Goal: Task Accomplishment & Management: Use online tool/utility

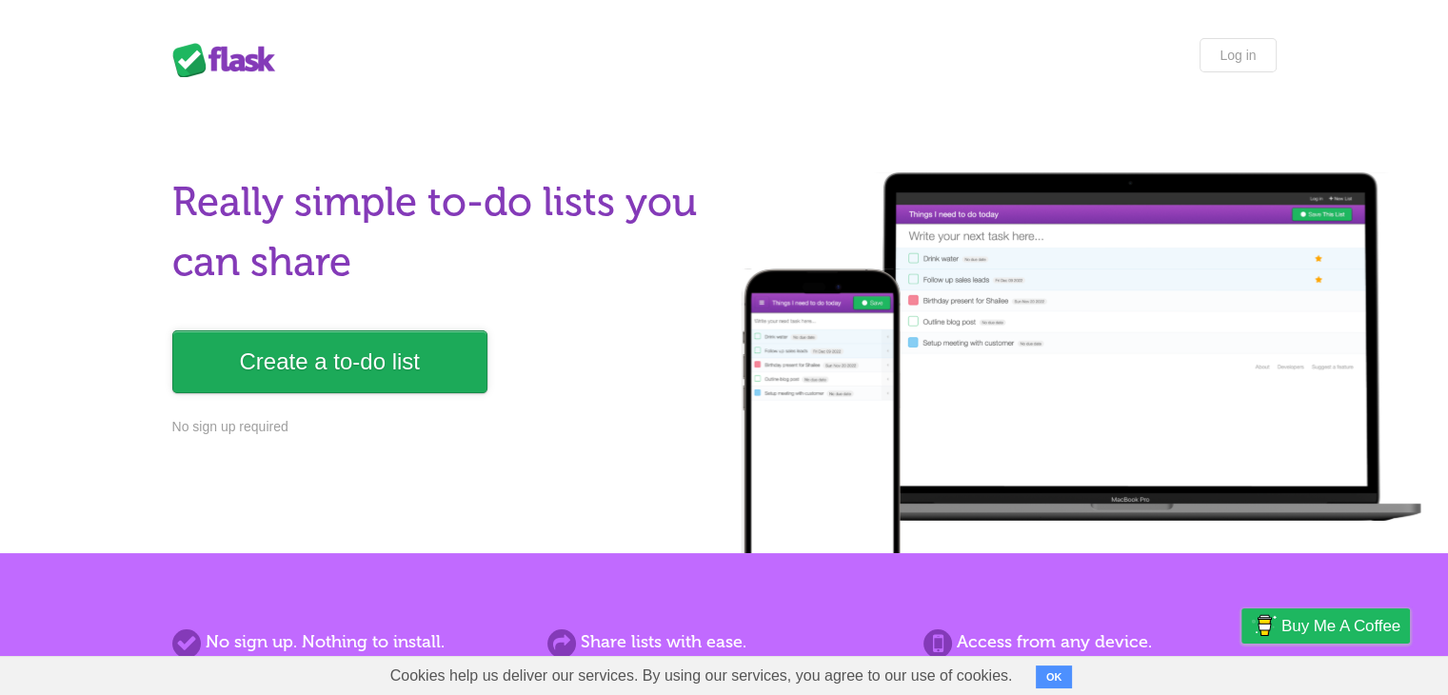
click at [377, 340] on link "Create a to-do list" at bounding box center [329, 361] width 315 height 63
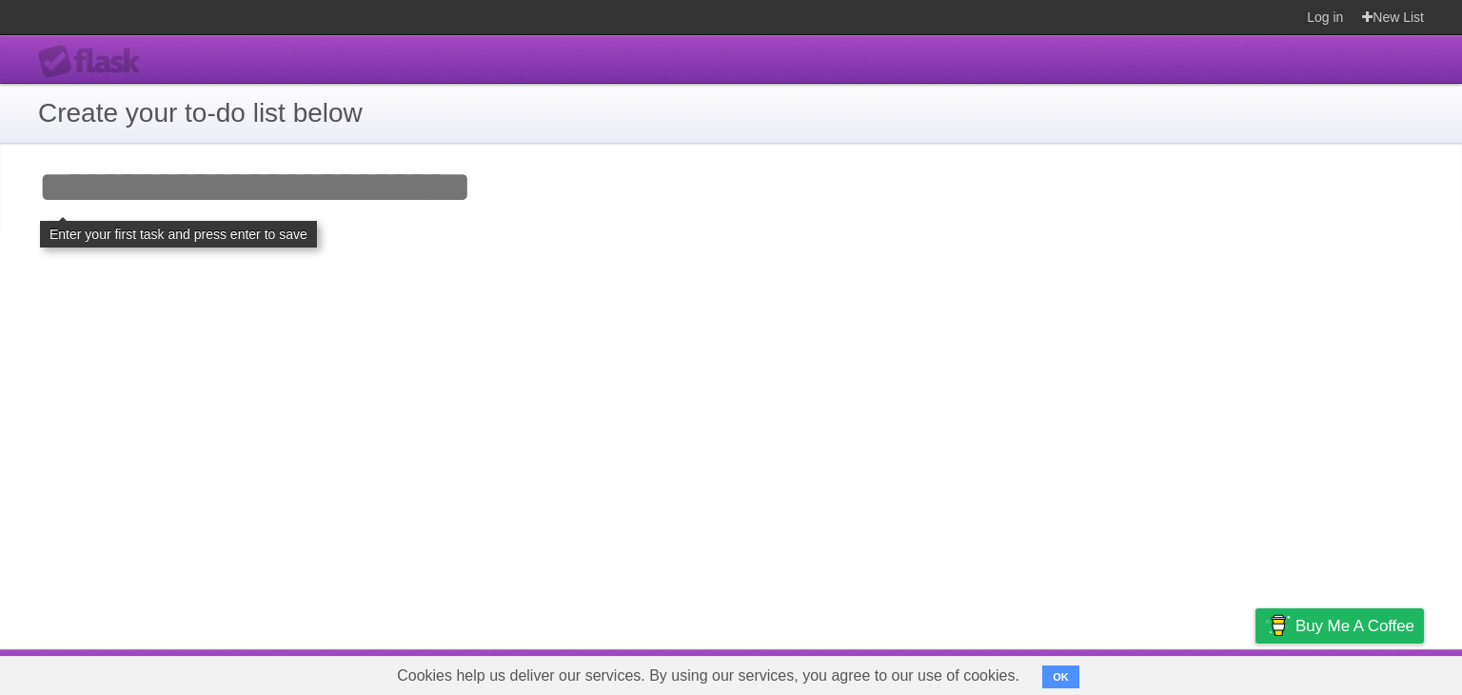
click at [1071, 660] on span "OK" at bounding box center [1063, 676] width 42 height 38
click at [1066, 673] on button "OK" at bounding box center [1060, 676] width 37 height 23
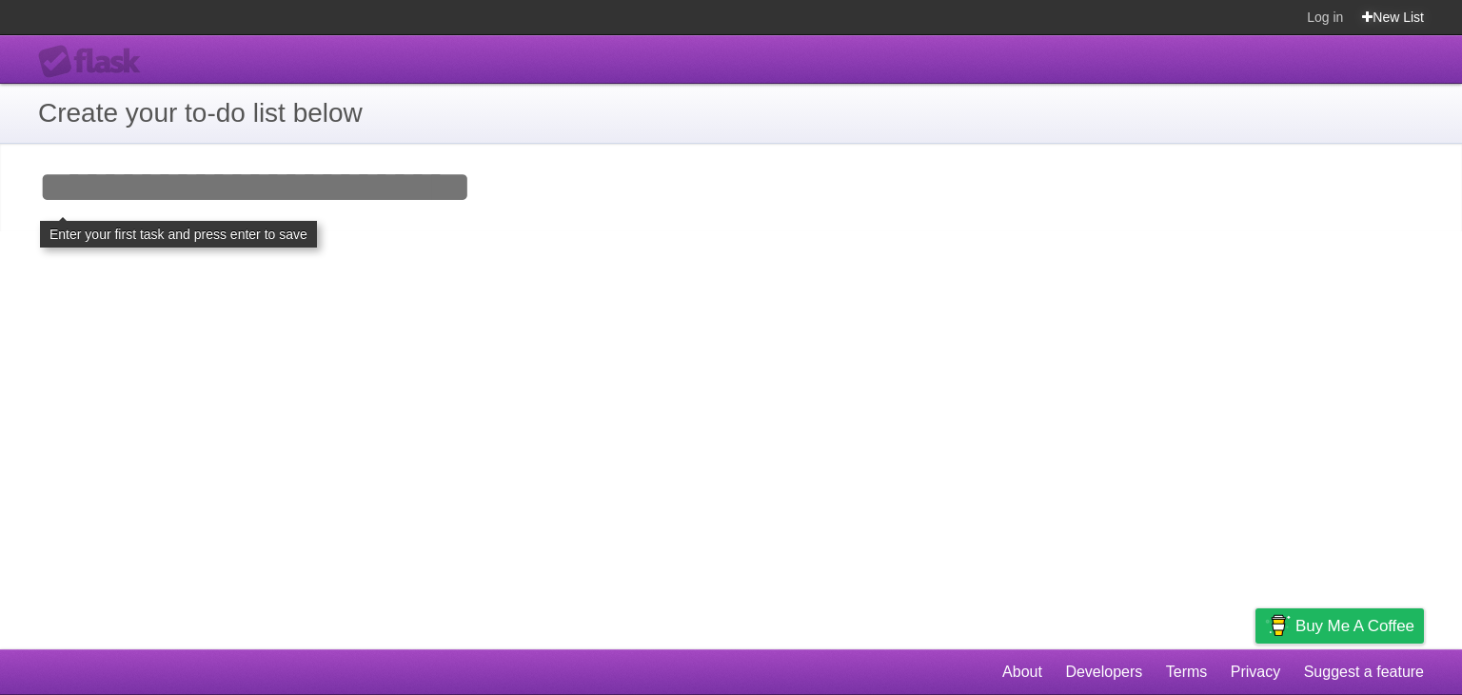
click at [1423, 11] on link "New List" at bounding box center [1393, 17] width 62 height 34
click at [309, 188] on input "Add your first task" at bounding box center [731, 188] width 1462 height 88
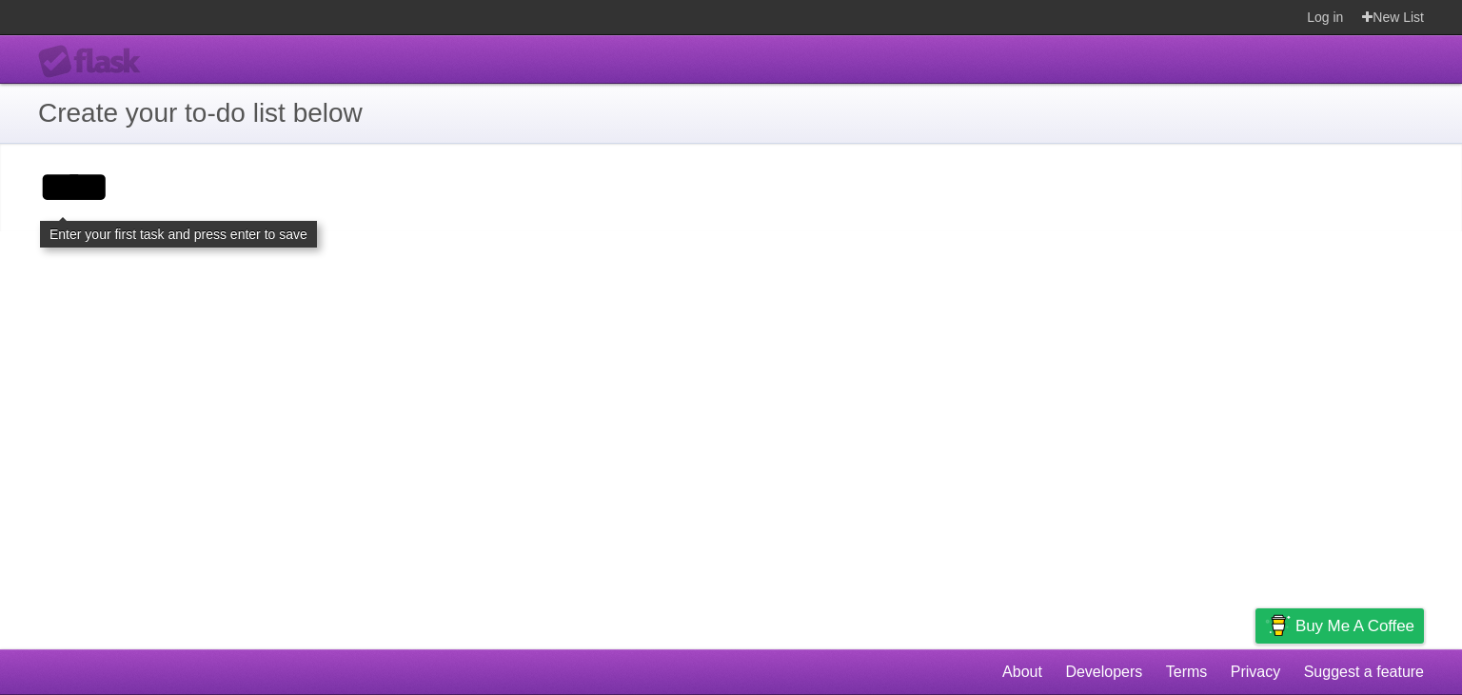
click at [347, 304] on div "**********" at bounding box center [731, 342] width 1462 height 614
click at [210, 221] on input "****" at bounding box center [731, 188] width 1462 height 88
click input "**********" at bounding box center [0, 0] width 0 height 0
type input "*******"
click at [329, 169] on input "*******" at bounding box center [731, 188] width 1462 height 88
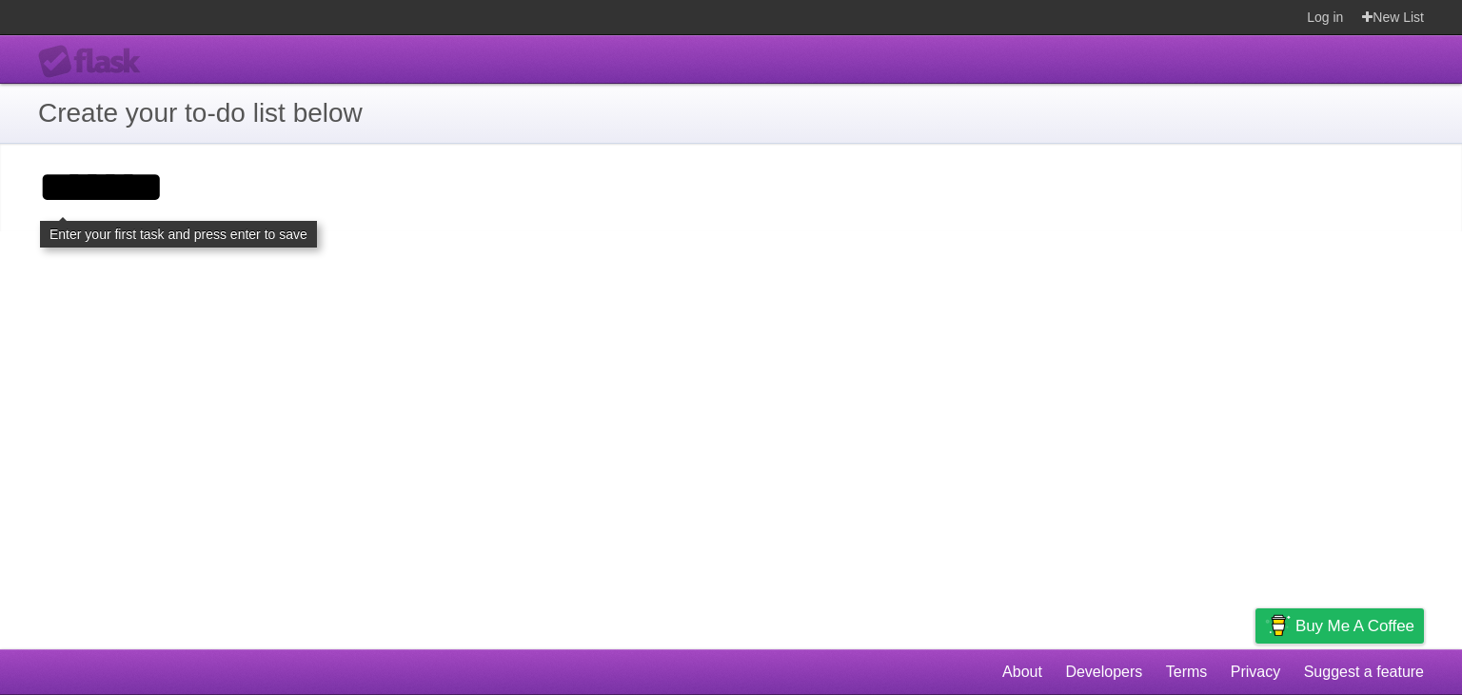
click at [166, 289] on div "**********" at bounding box center [731, 342] width 1462 height 614
click at [257, 201] on input "*******" at bounding box center [731, 188] width 1462 height 88
click input "**********" at bounding box center [0, 0] width 0 height 0
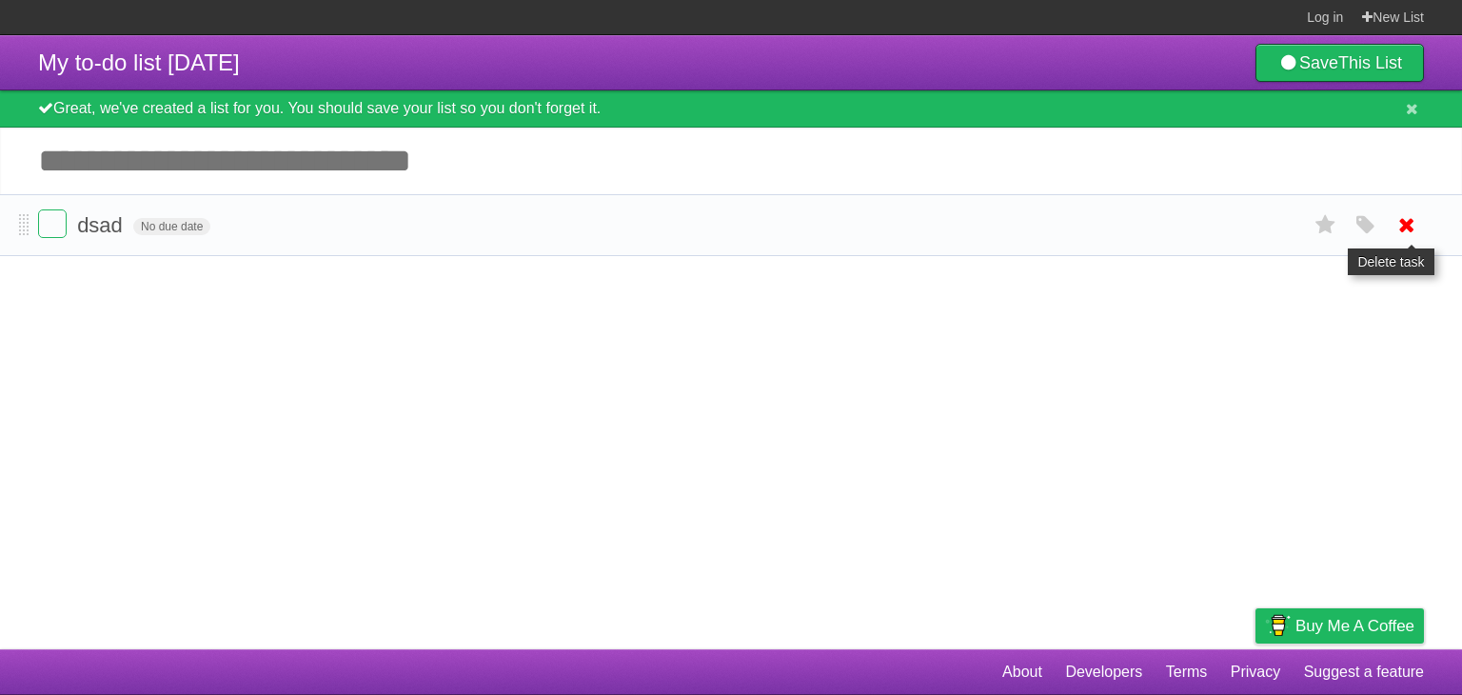
click at [1409, 226] on icon at bounding box center [1406, 224] width 27 height 31
click at [68, 229] on form "dsad No due date White Red Blue Green Purple Orange" at bounding box center [731, 224] width 1386 height 31
click at [56, 228] on label at bounding box center [52, 223] width 29 height 29
click at [1375, 234] on icon "button" at bounding box center [1365, 225] width 27 height 25
click at [824, 225] on form "dsad No due date White Red Blue Green Purple Orange" at bounding box center [731, 224] width 1386 height 31
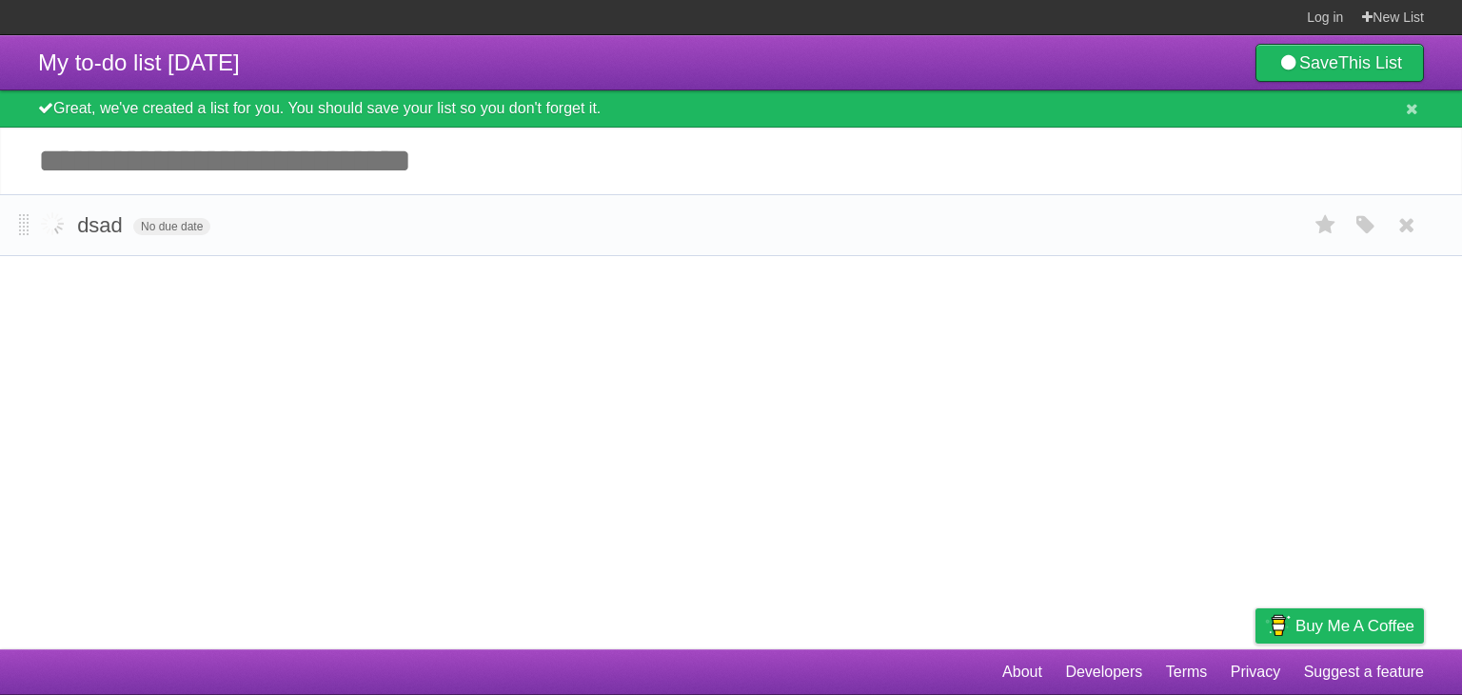
drag, startPoint x: 559, startPoint y: 261, endPoint x: 365, endPoint y: 237, distance: 194.7
click at [365, 237] on form "dsad No due date White Red Blue Green Purple Orange" at bounding box center [731, 224] width 1386 height 31
drag, startPoint x: 27, startPoint y: 226, endPoint x: 50, endPoint y: 223, distance: 24.0
click at [171, 221] on form "dsad No due date White Red Blue Green Purple Orange" at bounding box center [731, 224] width 1386 height 31
click at [173, 230] on span "No due date" at bounding box center [171, 226] width 77 height 17
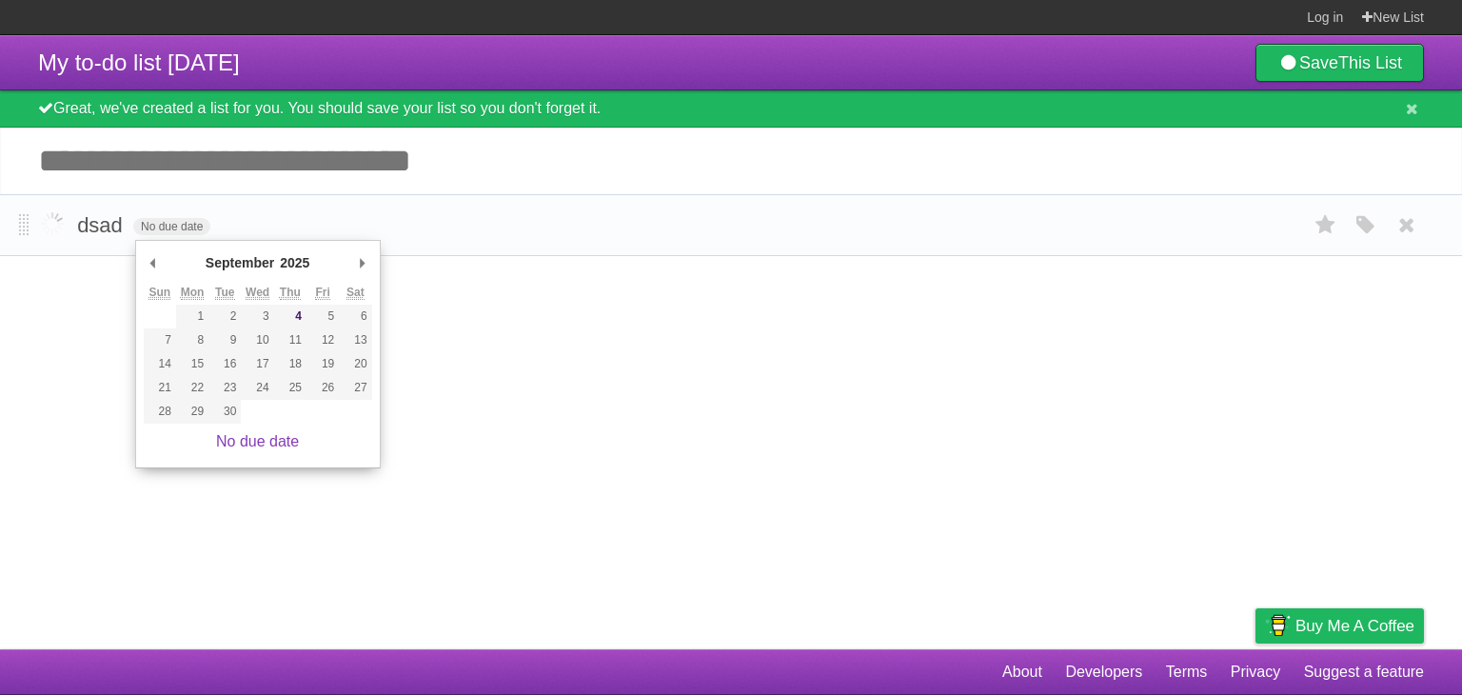
click at [417, 218] on form "dsad No due date White Red Blue Green Purple Orange" at bounding box center [731, 224] width 1386 height 31
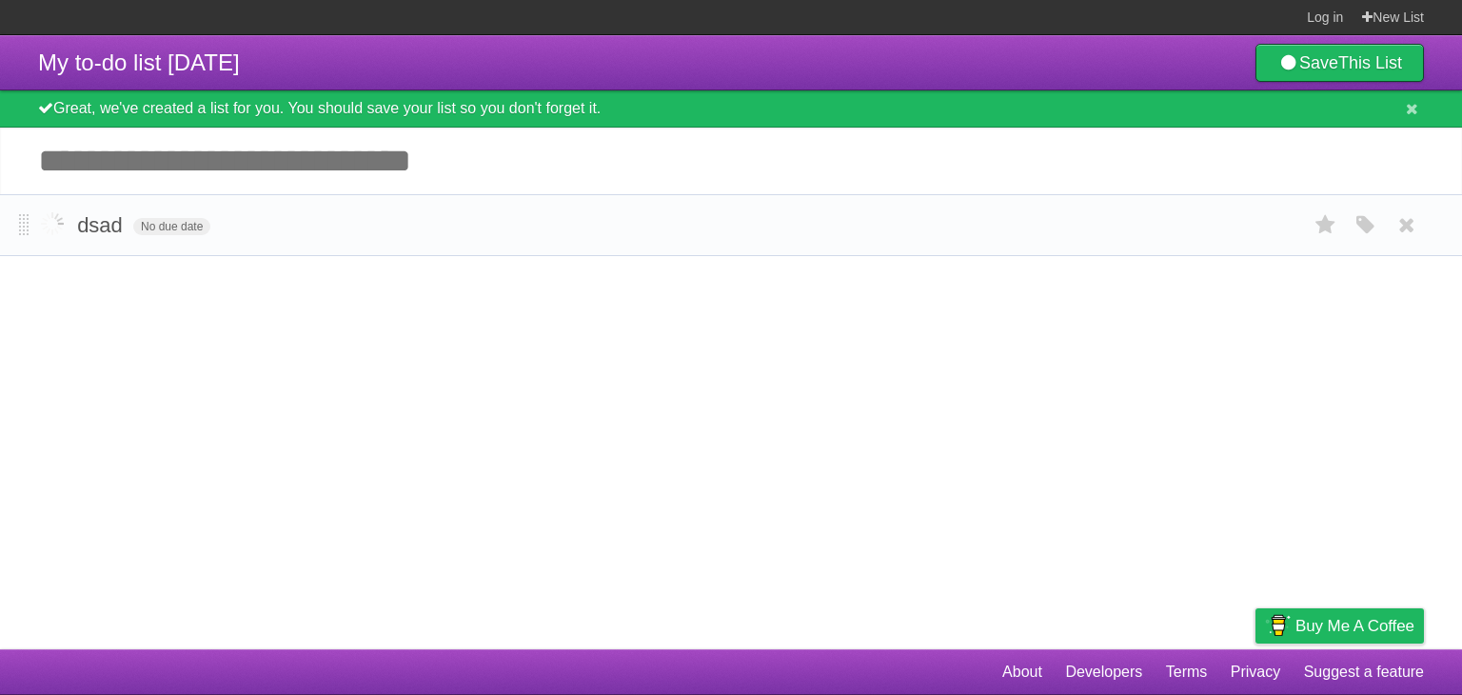
drag, startPoint x: 407, startPoint y: 222, endPoint x: 326, endPoint y: 225, distance: 80.9
click at [326, 225] on form "dsad No due date White Red Blue Green Purple Orange" at bounding box center [731, 224] width 1386 height 31
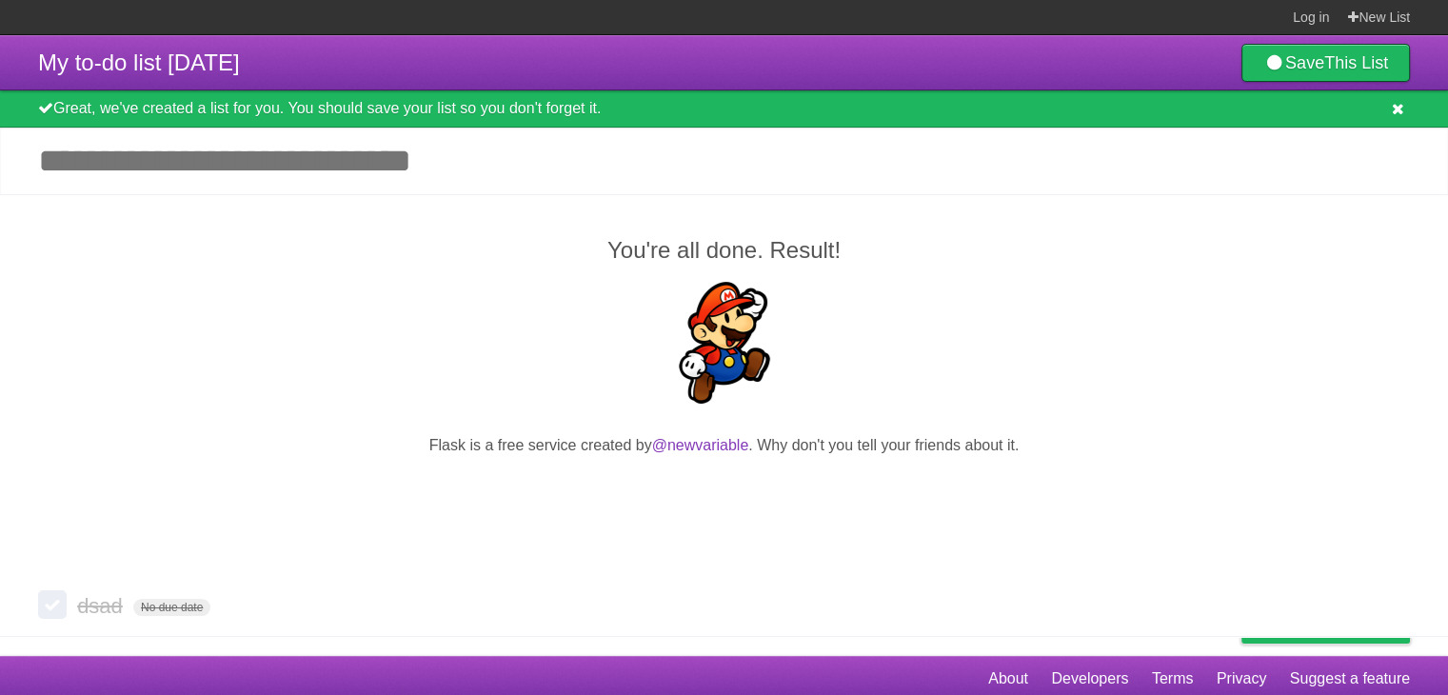
click at [1391, 111] on icon at bounding box center [1397, 109] width 12 height 16
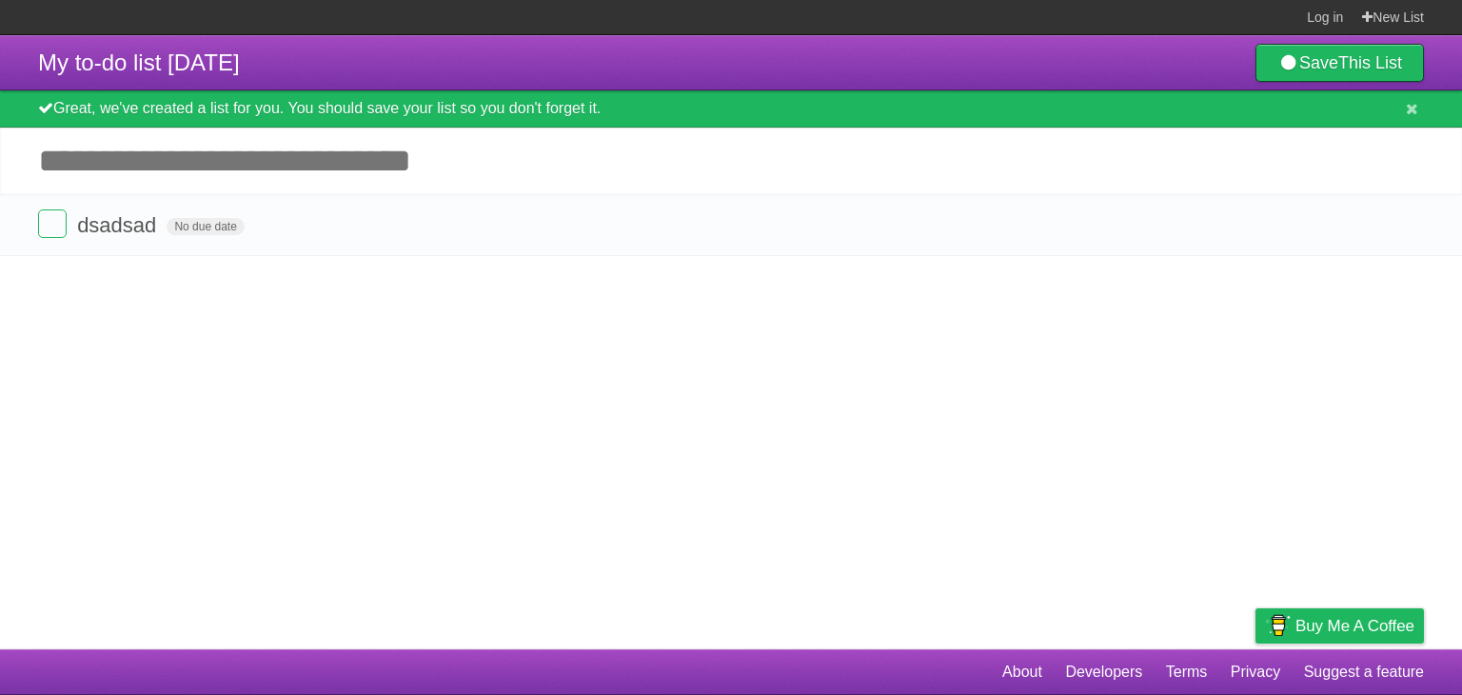
click at [378, 337] on article "My to-do list 09/04/2025 Save This List Great, we've created a list for you. Yo…" at bounding box center [731, 342] width 1462 height 614
click at [1370, 228] on icon "button" at bounding box center [1365, 225] width 27 height 25
click at [1195, 226] on label "Blue" at bounding box center [1205, 224] width 21 height 21
click at [1155, 226] on label "White" at bounding box center [1154, 224] width 21 height 21
click at [1267, 225] on div "White Red Blue Green Purple Orange" at bounding box center [1239, 227] width 190 height 26
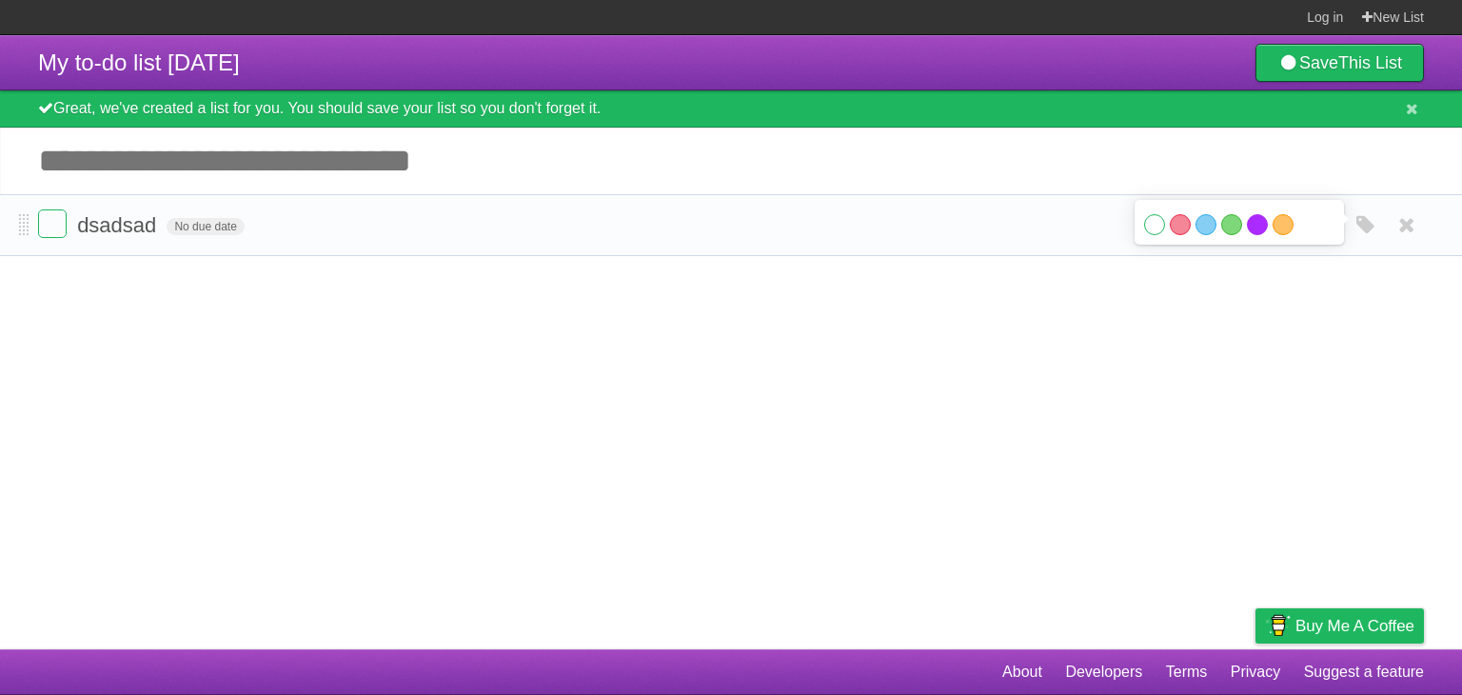
click at [1263, 221] on label "Purple" at bounding box center [1257, 224] width 21 height 21
click at [1258, 227] on label "Purple" at bounding box center [1257, 224] width 21 height 21
click at [1054, 355] on article "My to-do list 09/04/2025 Save This List Great, we've created a list for you. Yo…" at bounding box center [731, 342] width 1462 height 614
click at [1354, 227] on icon "button" at bounding box center [1365, 225] width 27 height 25
click at [1096, 344] on article "My to-do list 09/04/2025 Save This List Great, we've created a list for you. Yo…" at bounding box center [731, 342] width 1462 height 614
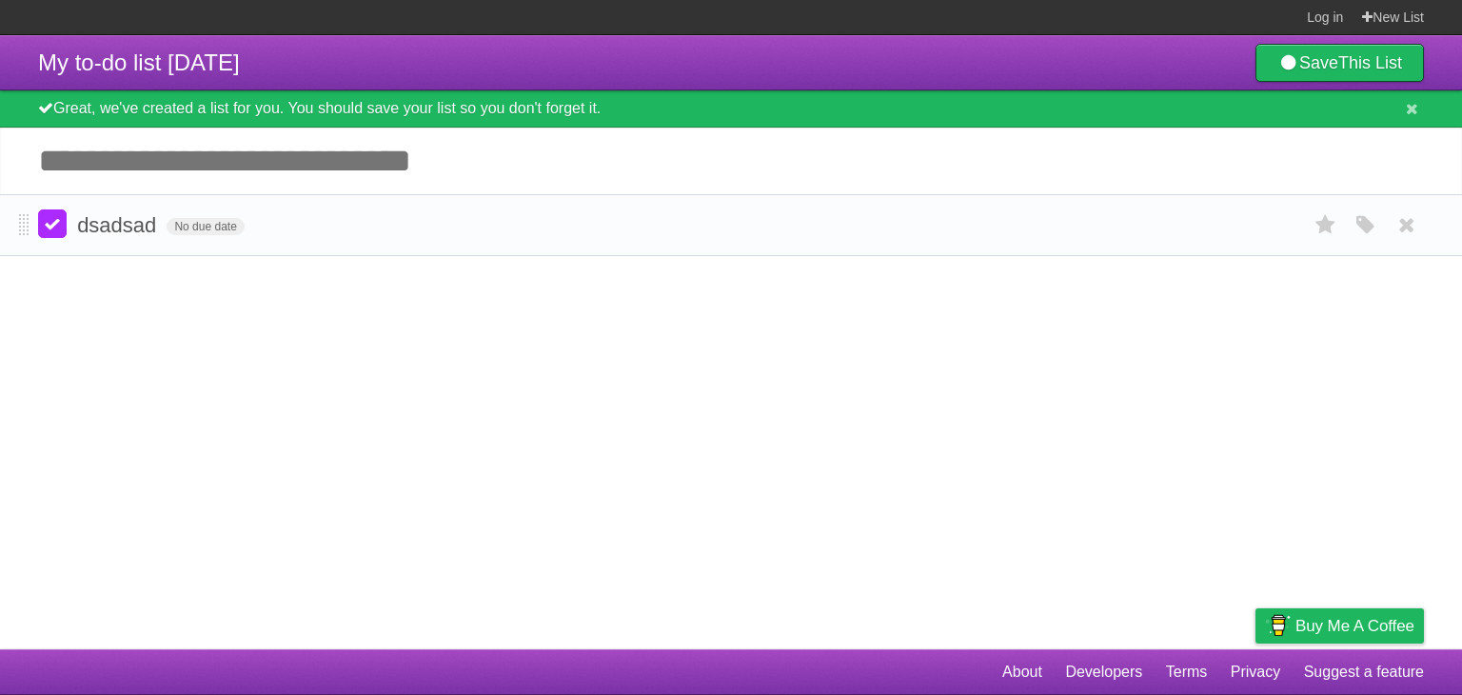
click at [55, 222] on label at bounding box center [52, 223] width 29 height 29
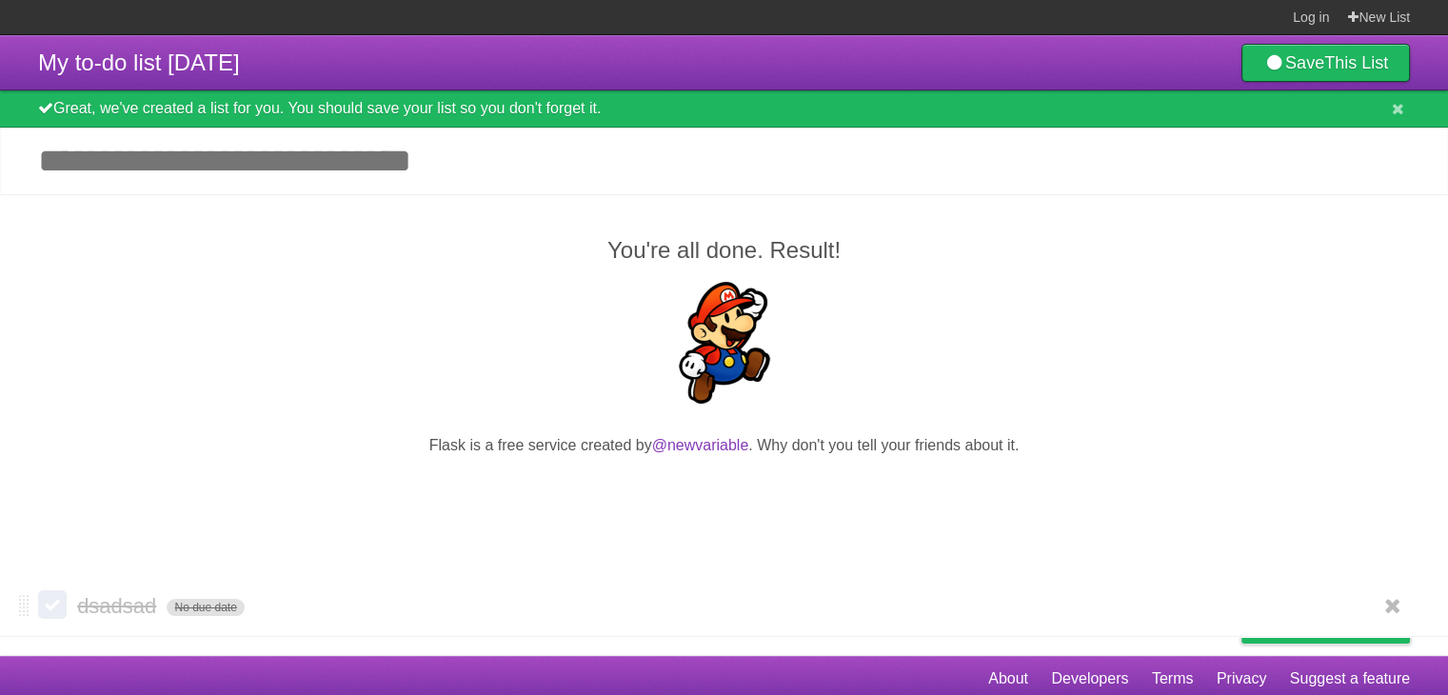
click at [181, 610] on span "No due date" at bounding box center [205, 607] width 77 height 17
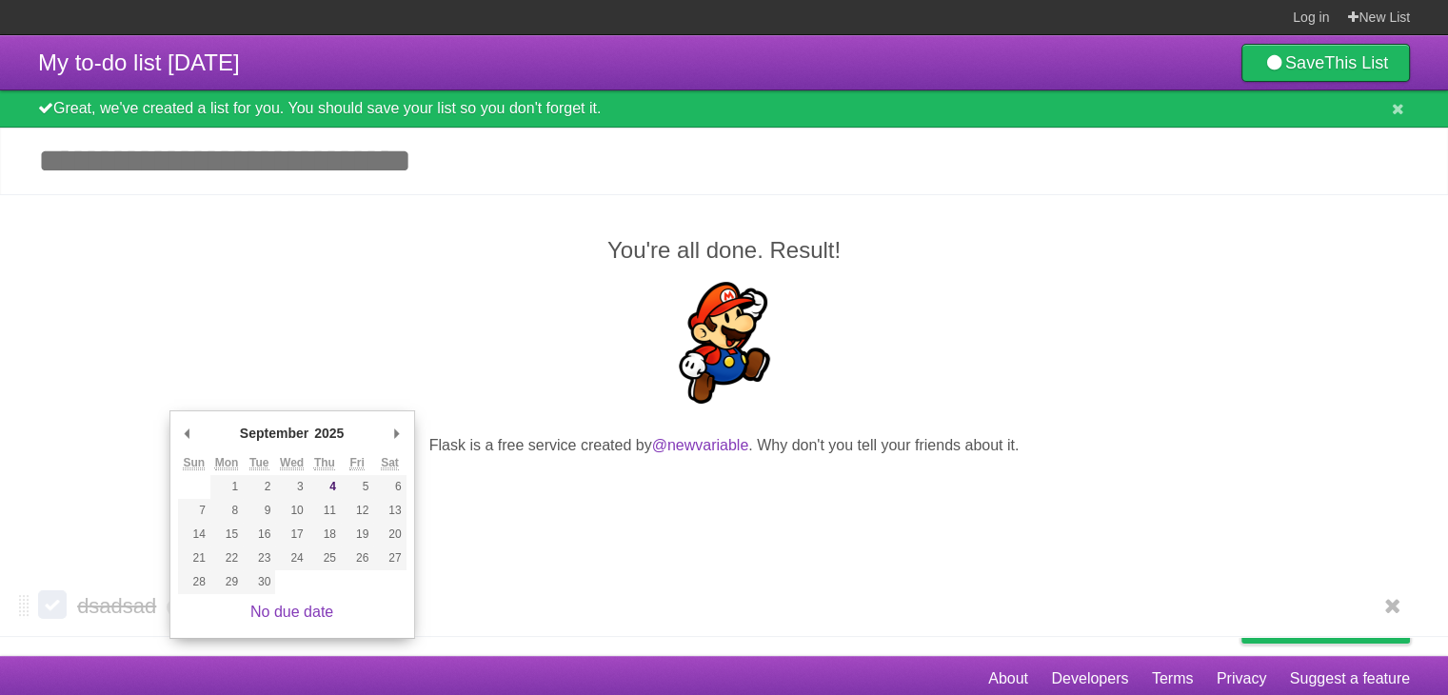
click at [98, 613] on span "dsadsad" at bounding box center [119, 606] width 84 height 24
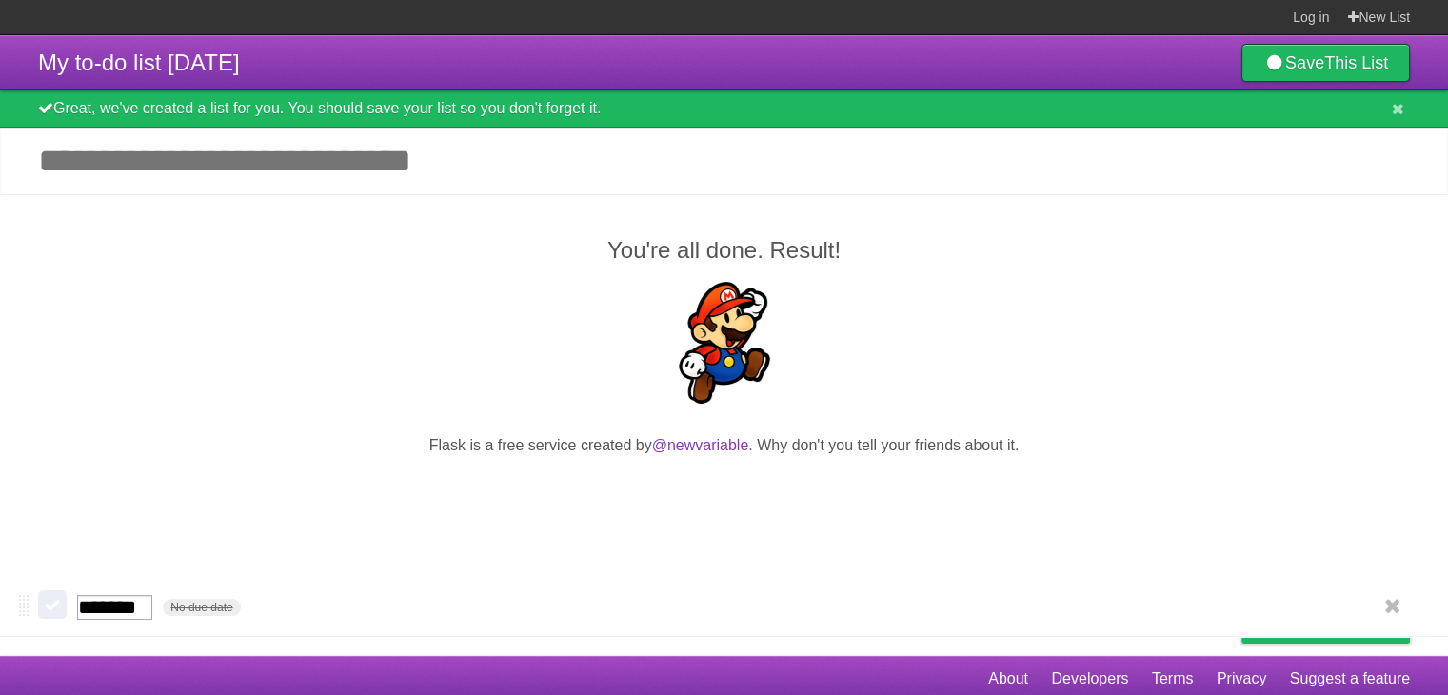
click at [45, 612] on label at bounding box center [52, 604] width 29 height 29
